Goal: Communication & Community: Answer question/provide support

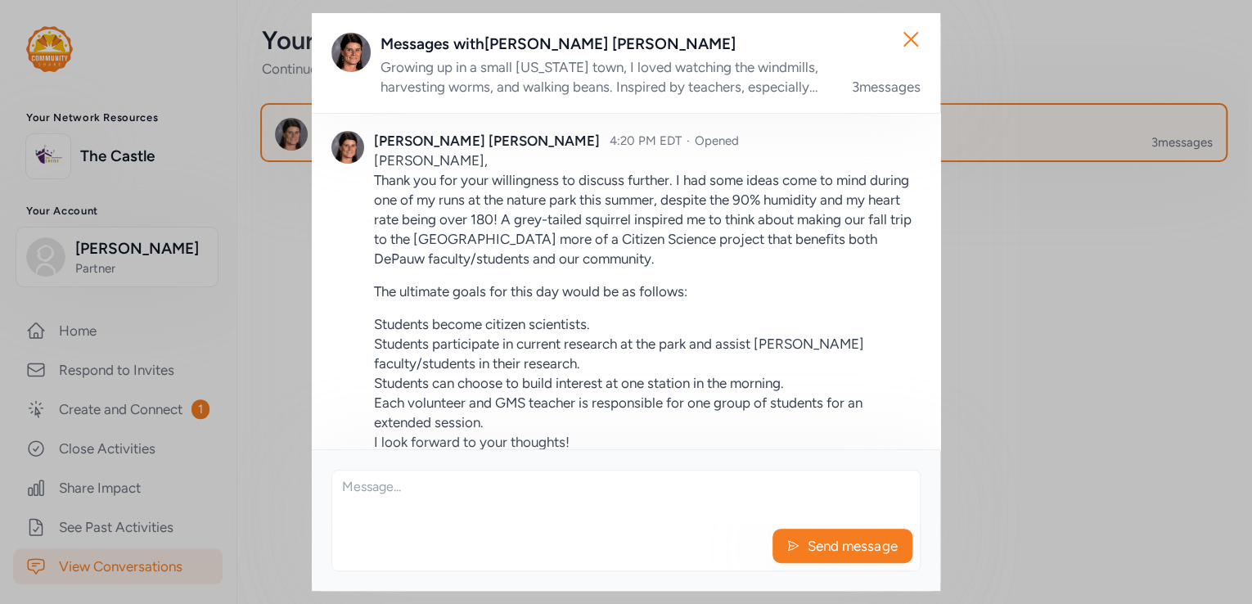
scroll to position [362, 0]
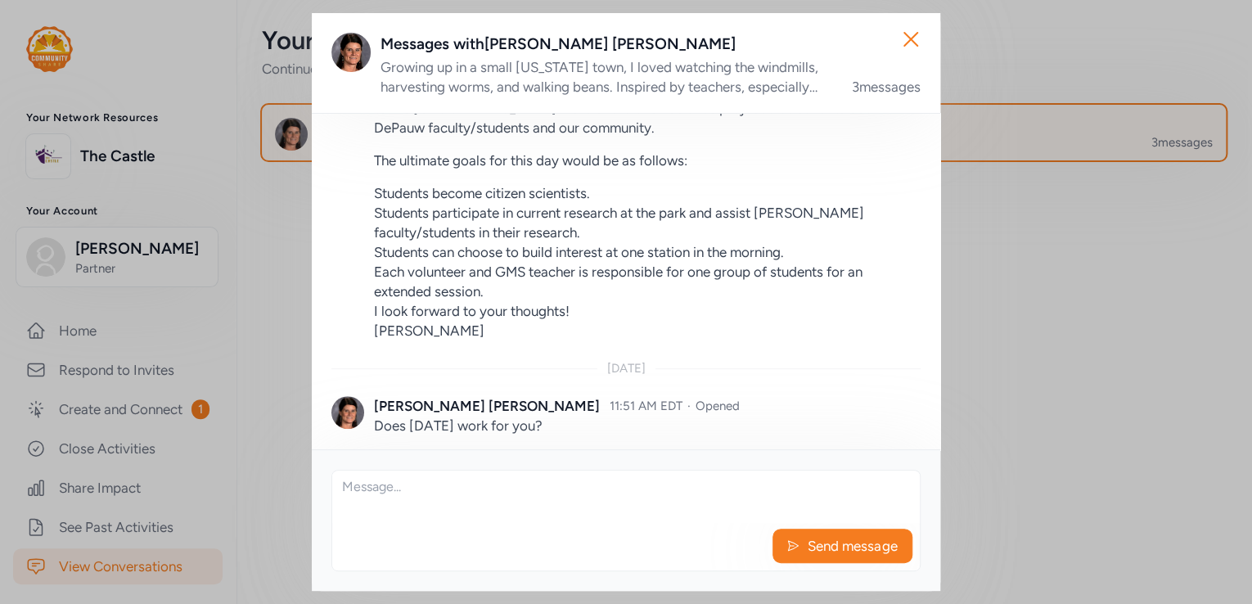
scroll to position [362, 0]
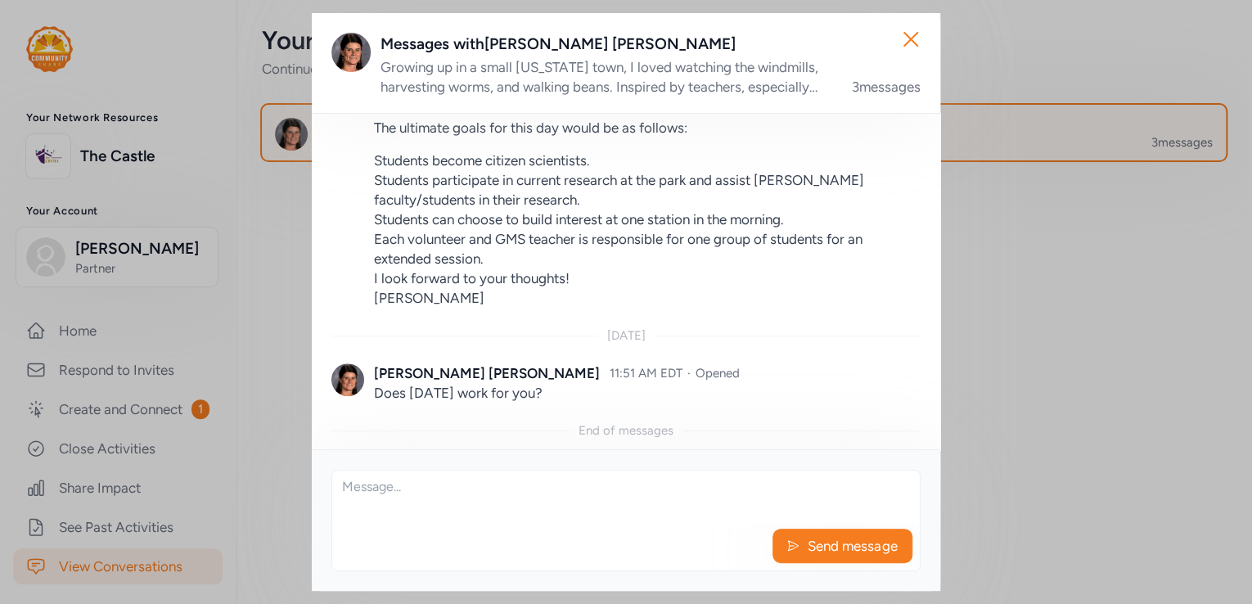
click at [408, 495] on textarea at bounding box center [626, 497] width 588 height 52
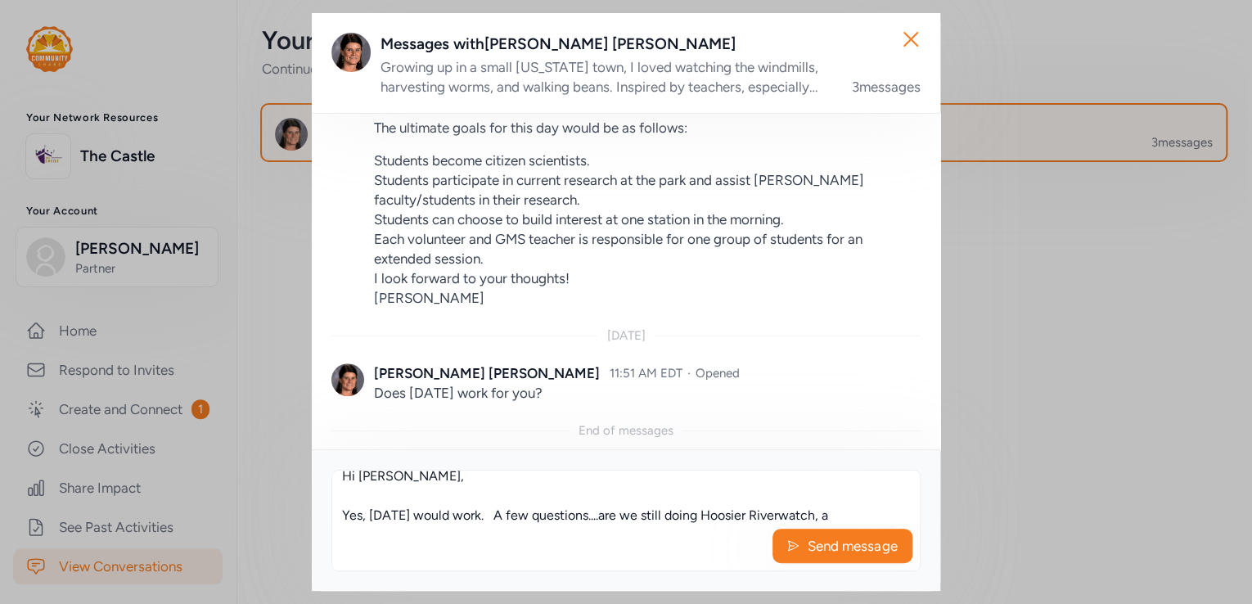
scroll to position [30, 0]
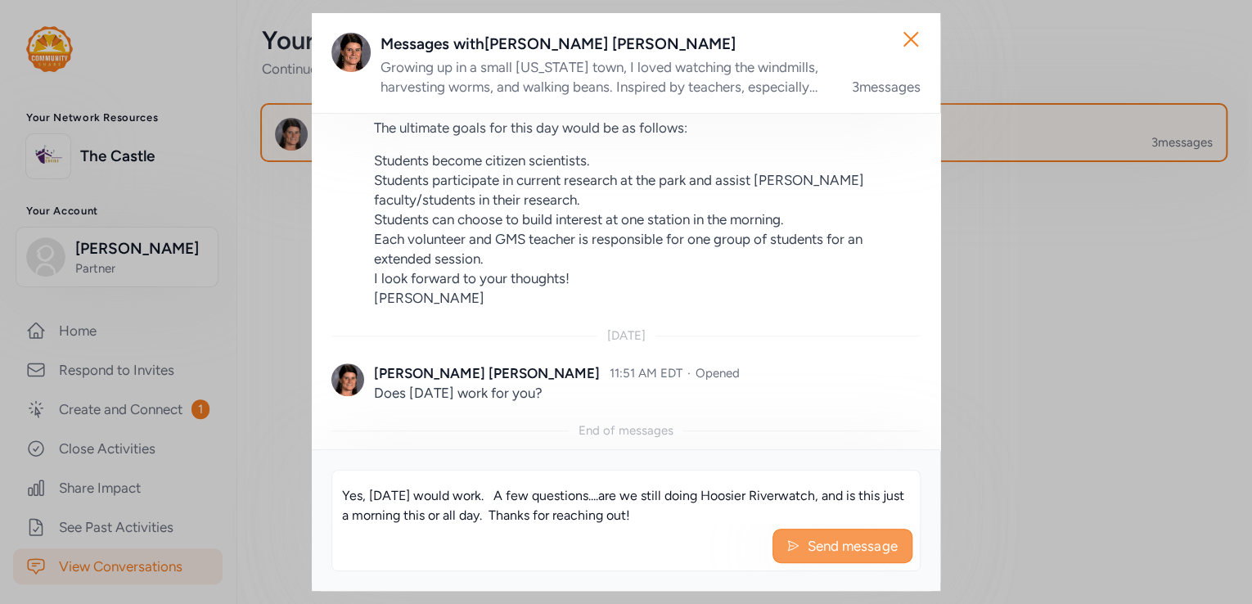
type textarea "Hi [PERSON_NAME], Yes, [DATE] would work. A few questions....are we still doing…"
click at [858, 548] on span "Send message" at bounding box center [852, 546] width 92 height 20
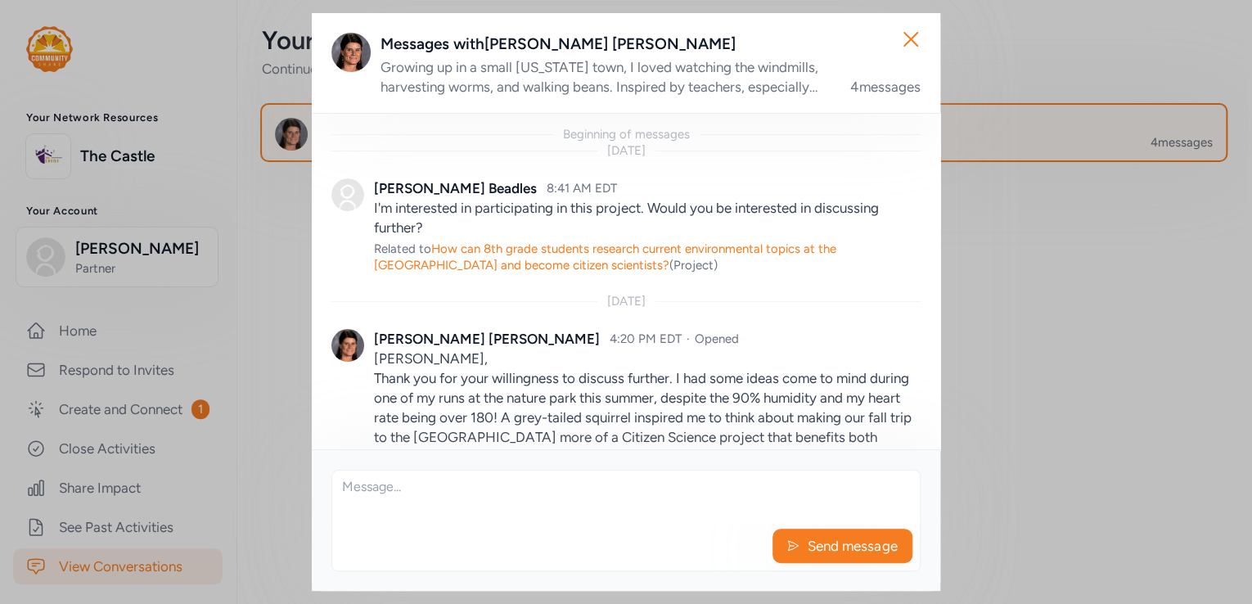
scroll to position [493, 0]
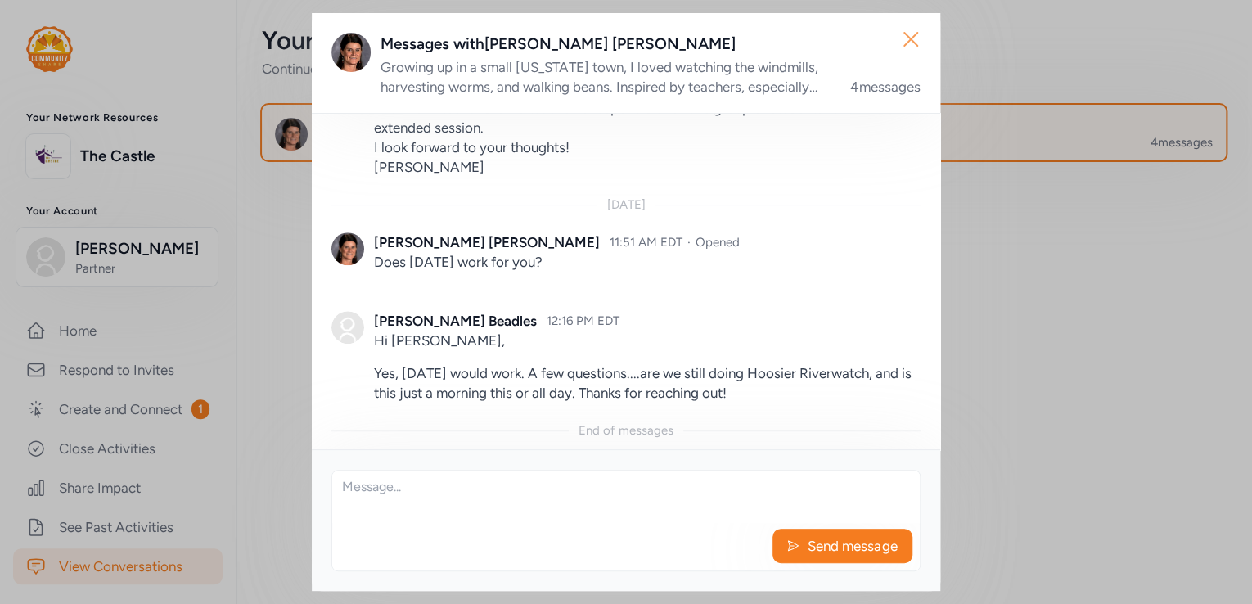
click at [910, 36] on icon "button" at bounding box center [911, 39] width 26 height 26
